Goal: Navigation & Orientation: Find specific page/section

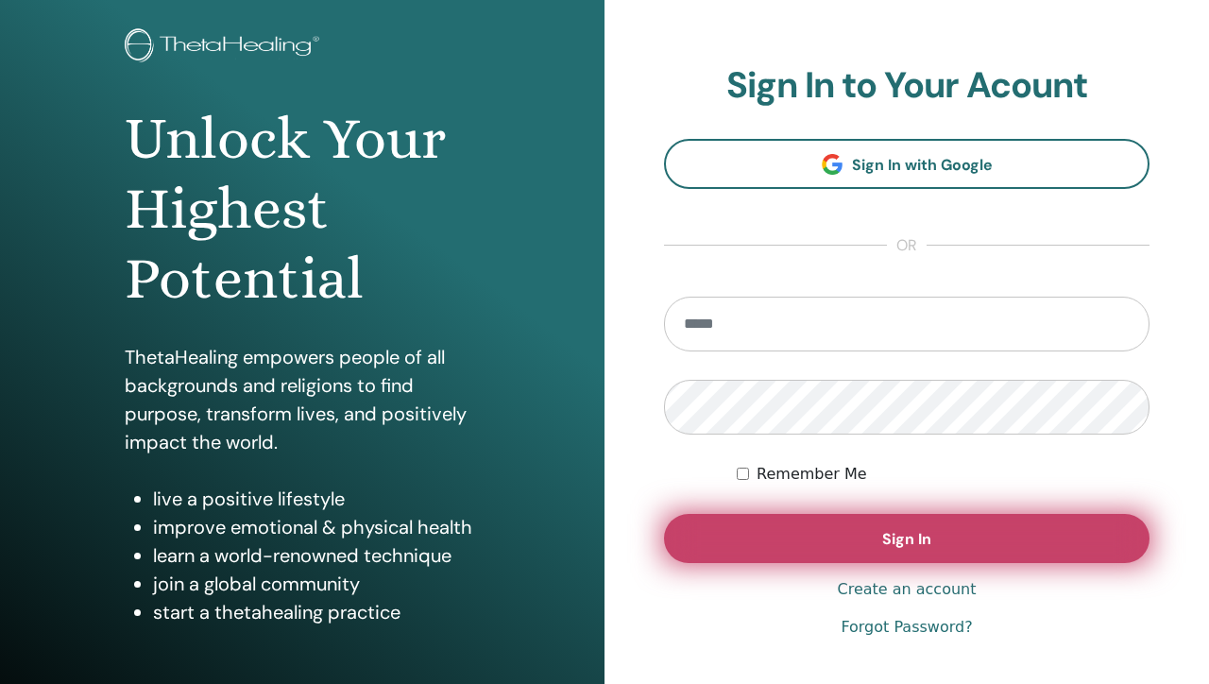
scroll to position [223, 0]
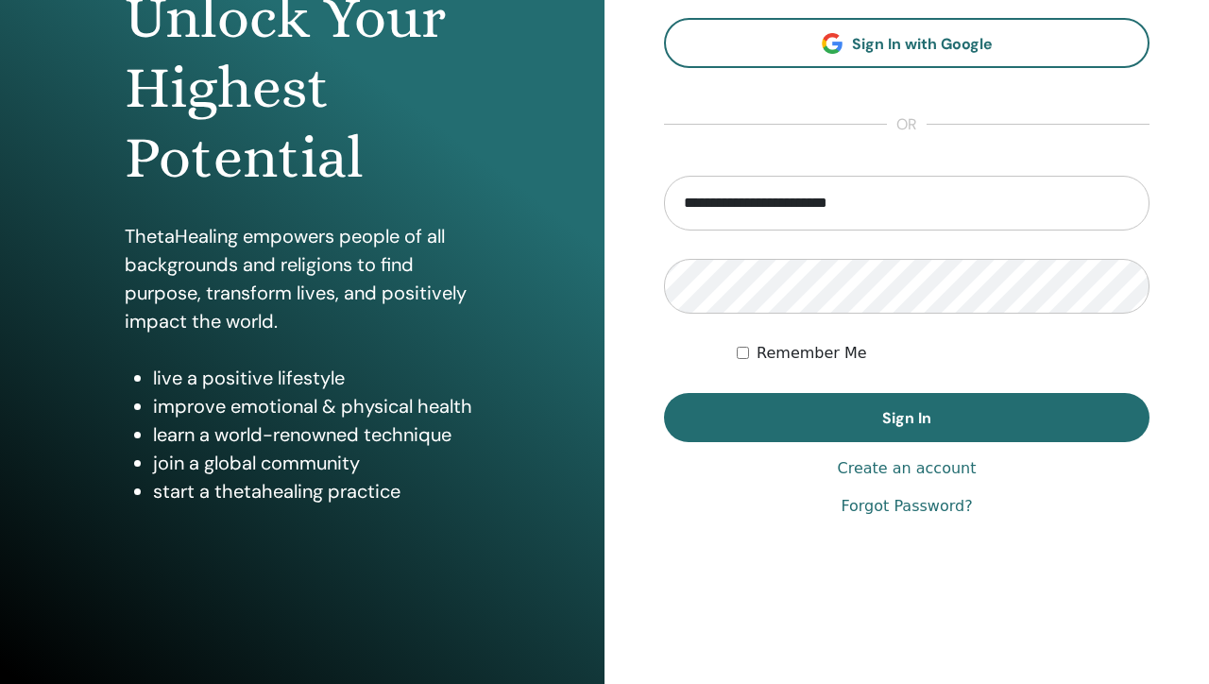
click at [911, 460] on link "Create an account" at bounding box center [906, 468] width 139 height 23
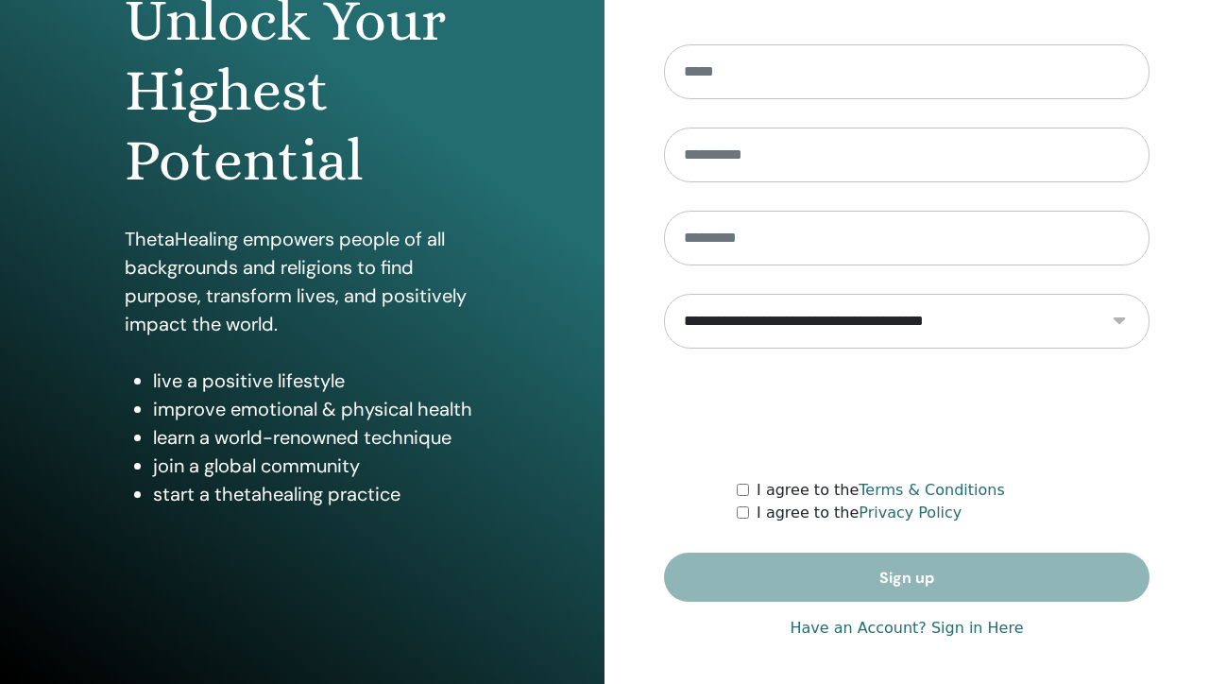
scroll to position [223, 0]
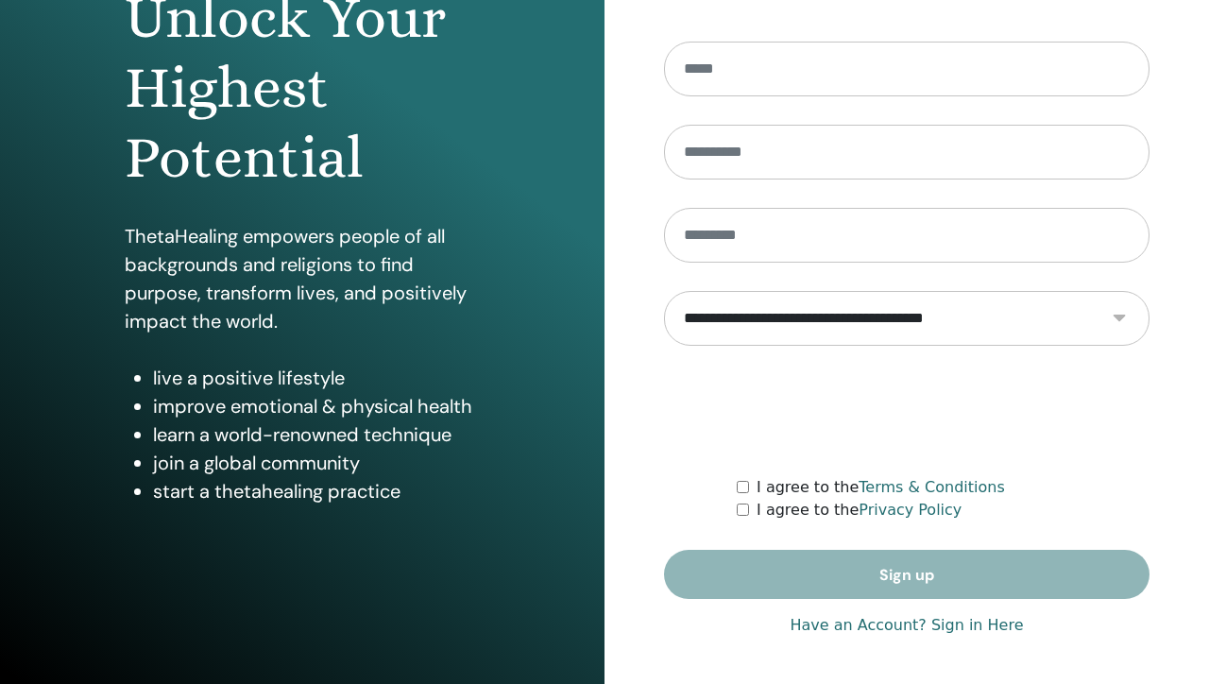
click at [830, 624] on link "Have an Account? Sign in Here" at bounding box center [906, 625] width 233 height 23
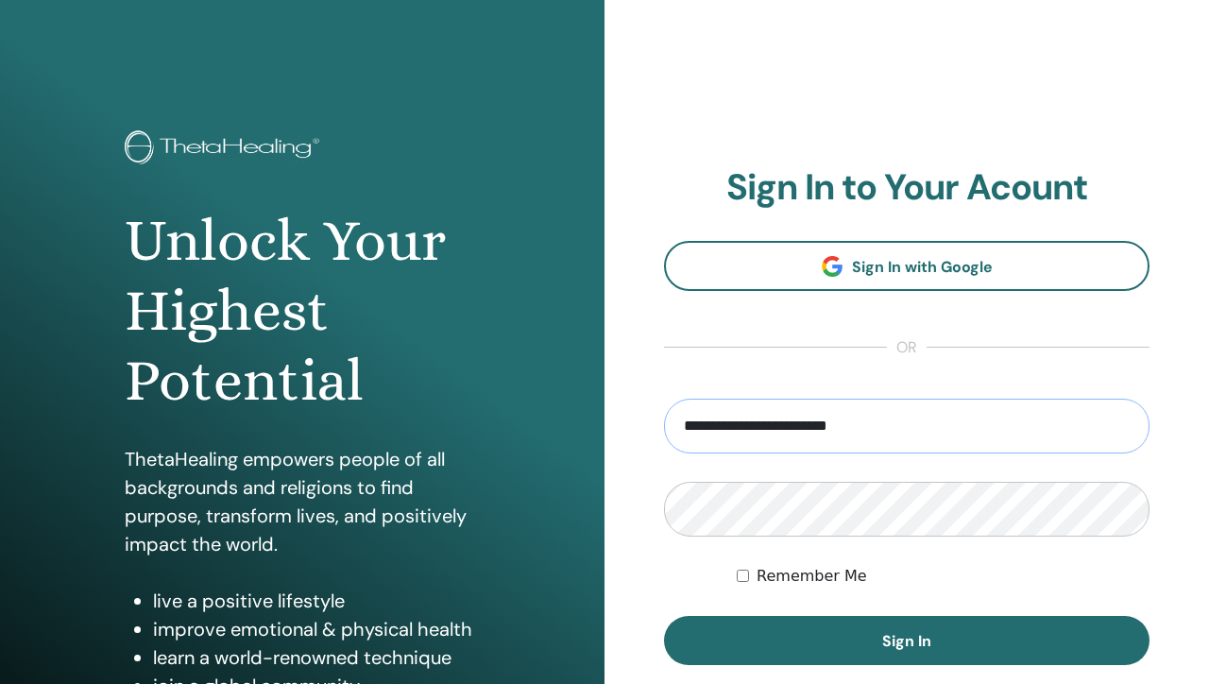
drag, startPoint x: 924, startPoint y: 431, endPoint x: 222, endPoint y: 390, distance: 703.0
click at [222, 390] on div "**********" at bounding box center [604, 453] width 1209 height 907
type input "**********"
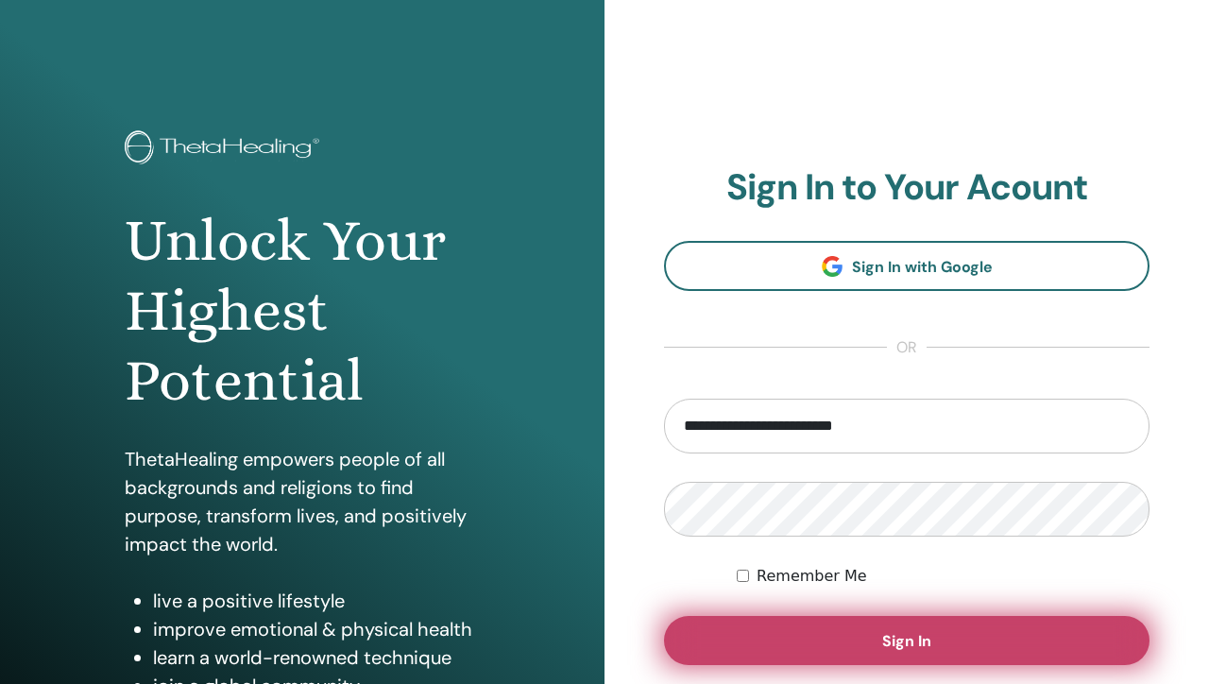
click at [843, 645] on button "Sign In" at bounding box center [906, 640] width 485 height 49
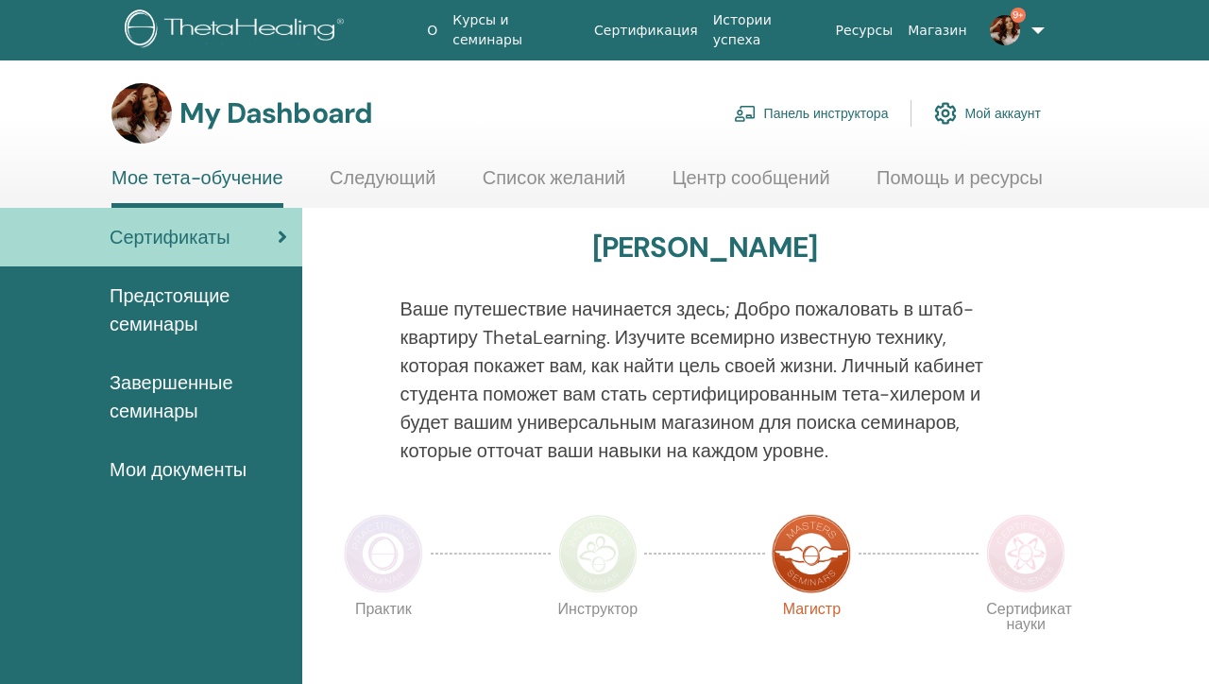
click at [827, 126] on link "Панель инструктора" at bounding box center [811, 114] width 155 height 42
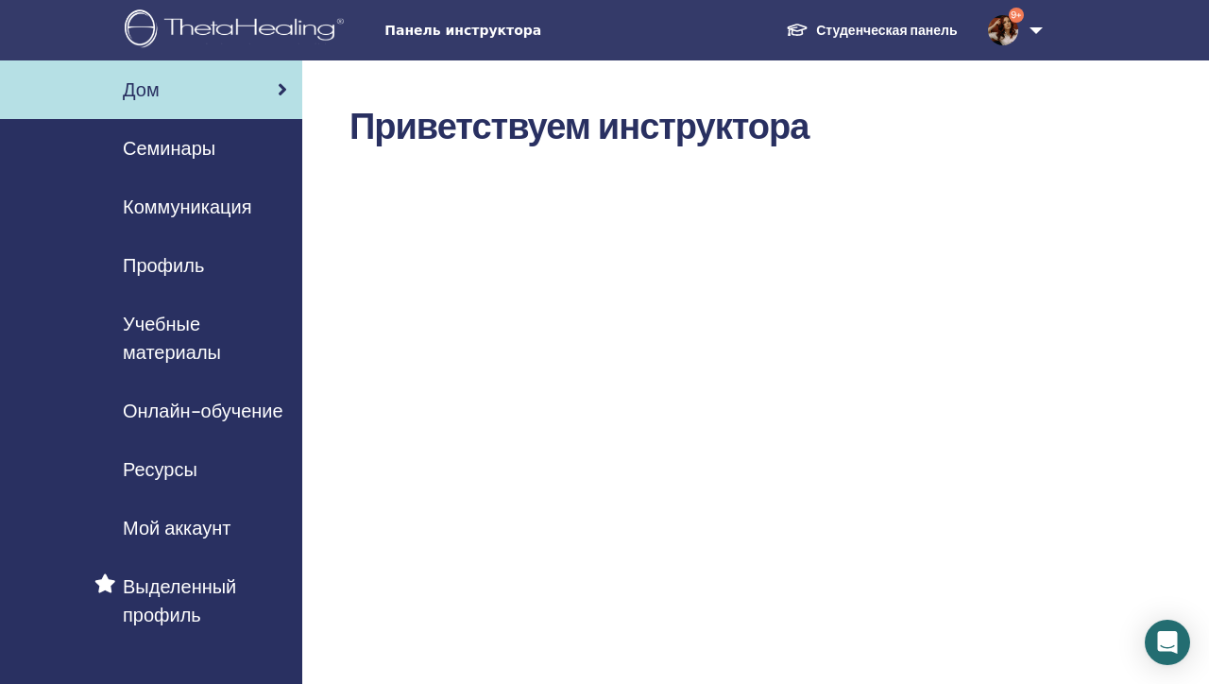
click at [173, 257] on span "Профиль" at bounding box center [163, 265] width 81 height 28
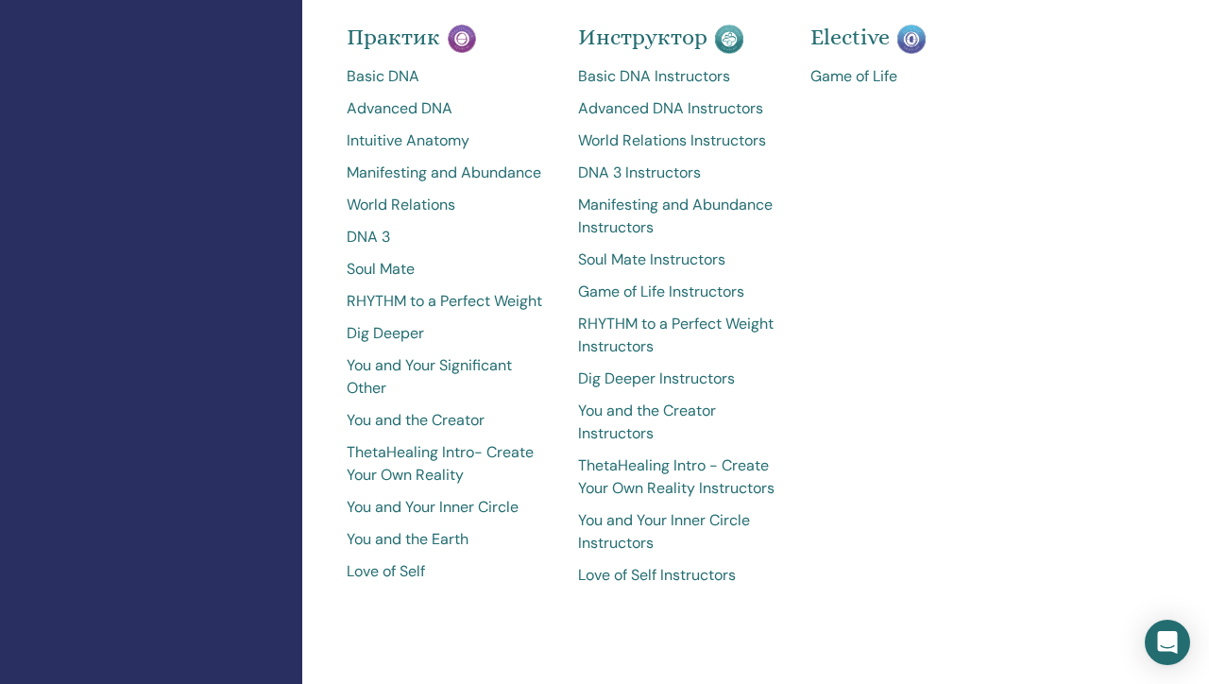
scroll to position [965, 0]
